Goal: Task Accomplishment & Management: Use online tool/utility

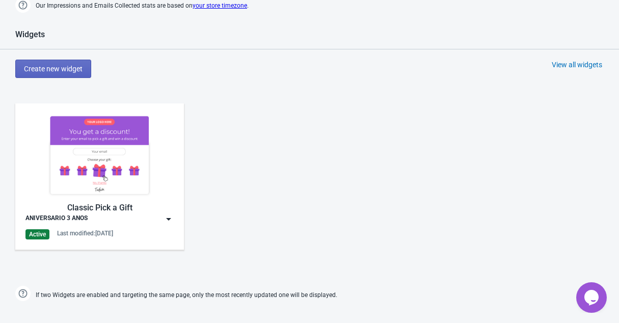
click at [596, 302] on icon "Opens Chat This icon Opens the chat window." at bounding box center [591, 297] width 16 height 16
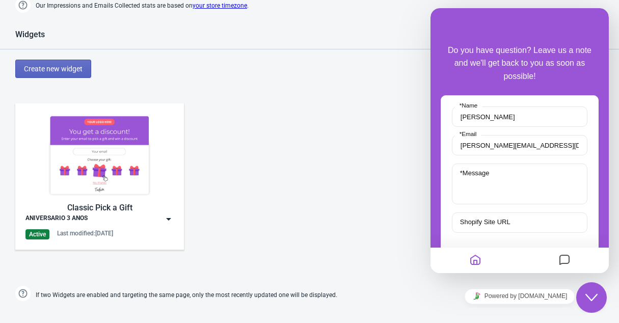
click at [563, 265] on icon "Messages" at bounding box center [564, 260] width 12 height 20
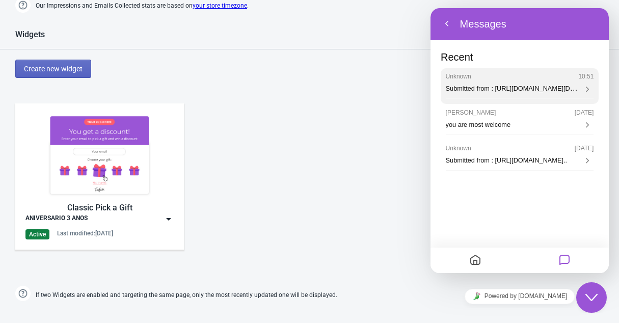
click at [582, 91] on icon at bounding box center [586, 89] width 9 height 9
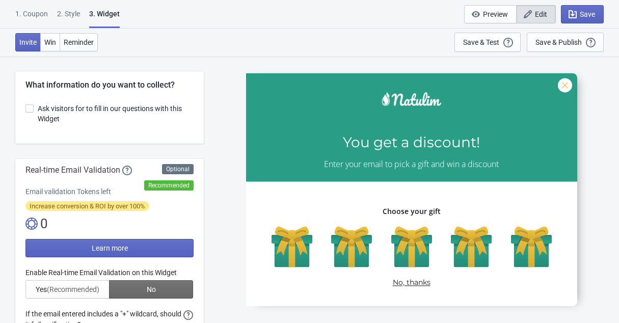
select select "specificURL"
select select "once_per_user"
select select "1"
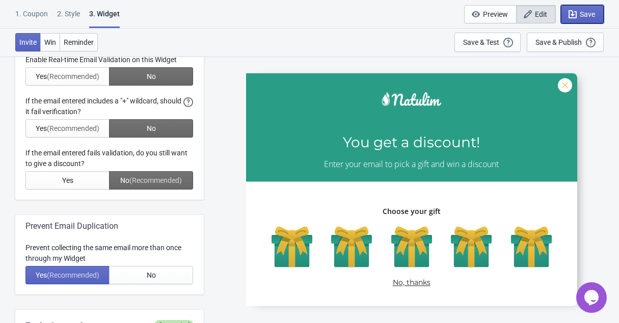
click at [594, 8] on body "1. Coupon 2 . Style 3. Widget 1. Coupon 2 . Style 3. Widget Save and Exit Previ…" at bounding box center [309, 4] width 619 height 323
click at [591, 14] on span "Save" at bounding box center [586, 14] width 15 height 8
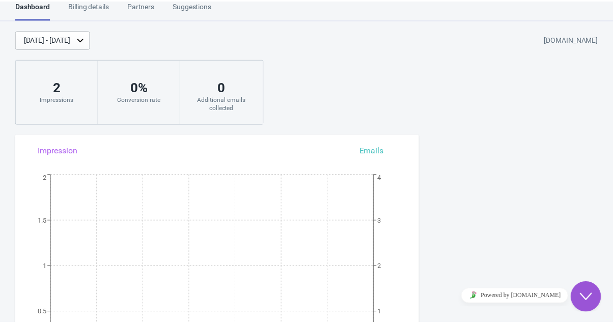
scroll to position [167, 0]
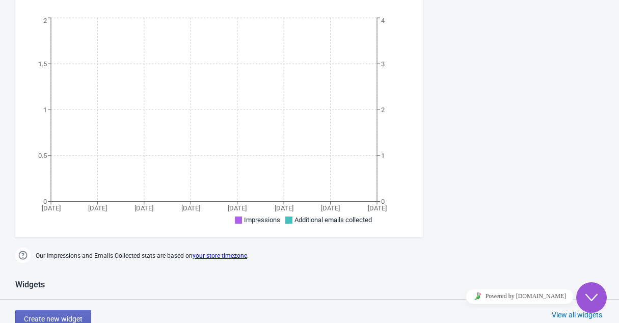
click at [591, 301] on icon "Close Chat This icon closes the chat window." at bounding box center [591, 297] width 12 height 12
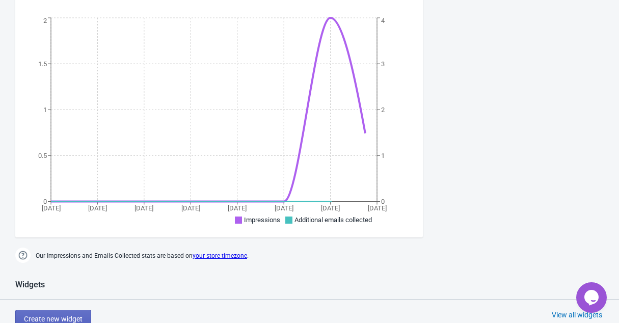
click at [591, 301] on icon "Chat widget" at bounding box center [591, 297] width 14 height 15
